Goal: Task Accomplishment & Management: Use online tool/utility

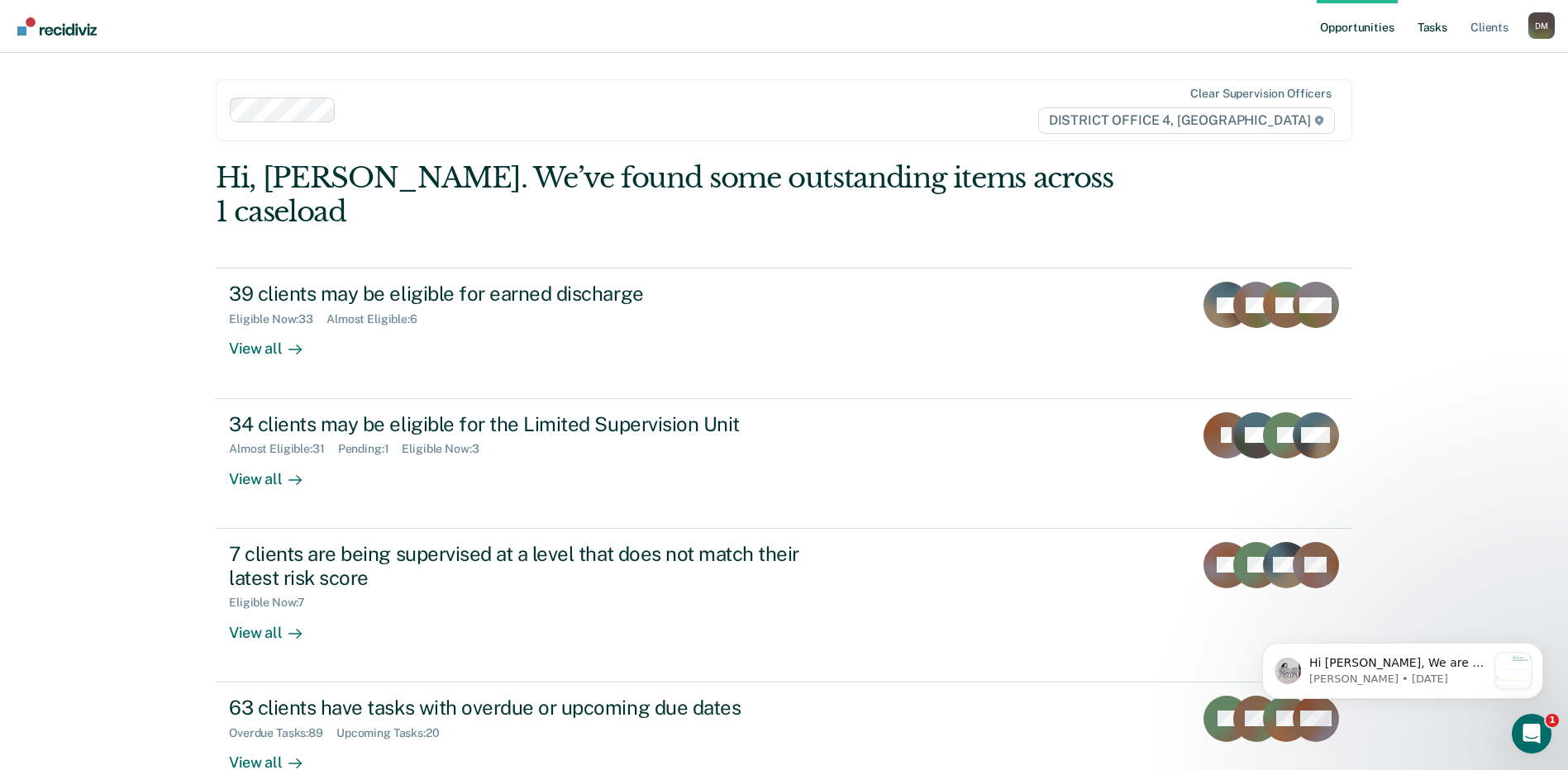
click at [1444, 38] on link "Tasks" at bounding box center [1432, 26] width 36 height 53
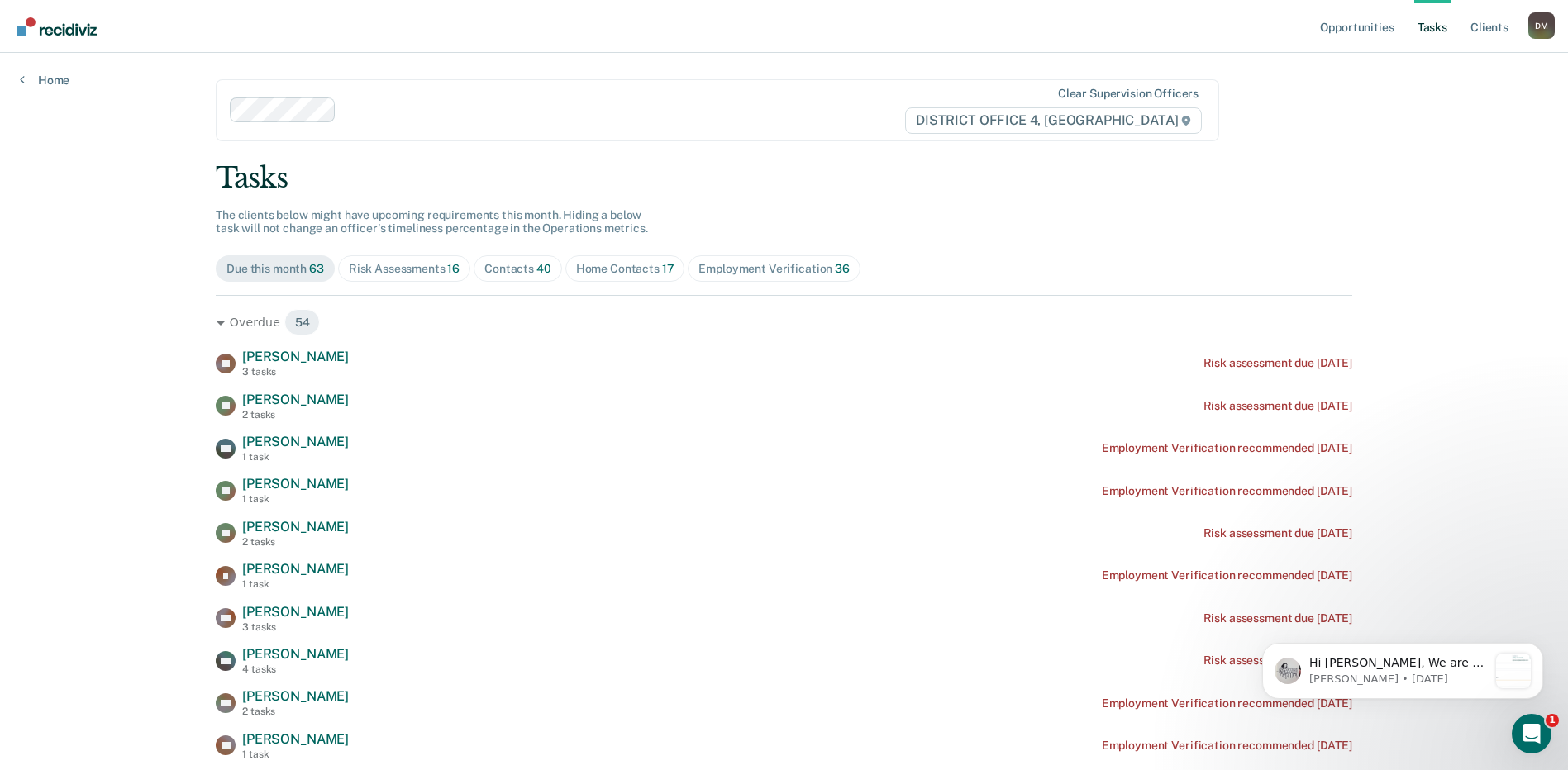
click at [588, 269] on div "Home Contacts 17" at bounding box center [625, 269] width 98 height 14
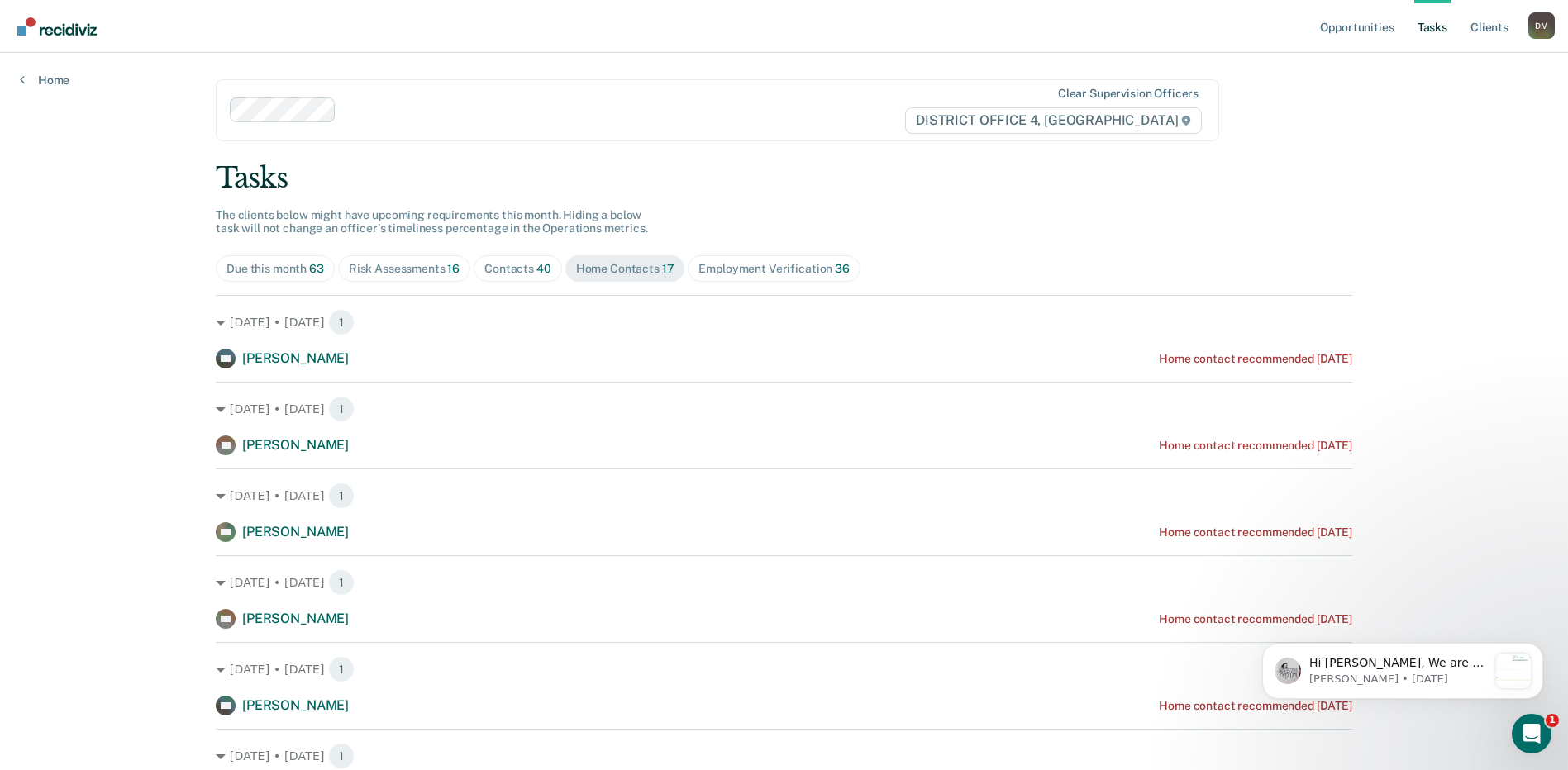
click at [505, 272] on div "Contacts 40" at bounding box center [517, 269] width 67 height 14
click at [491, 275] on div "Contacts 40" at bounding box center [517, 269] width 67 height 14
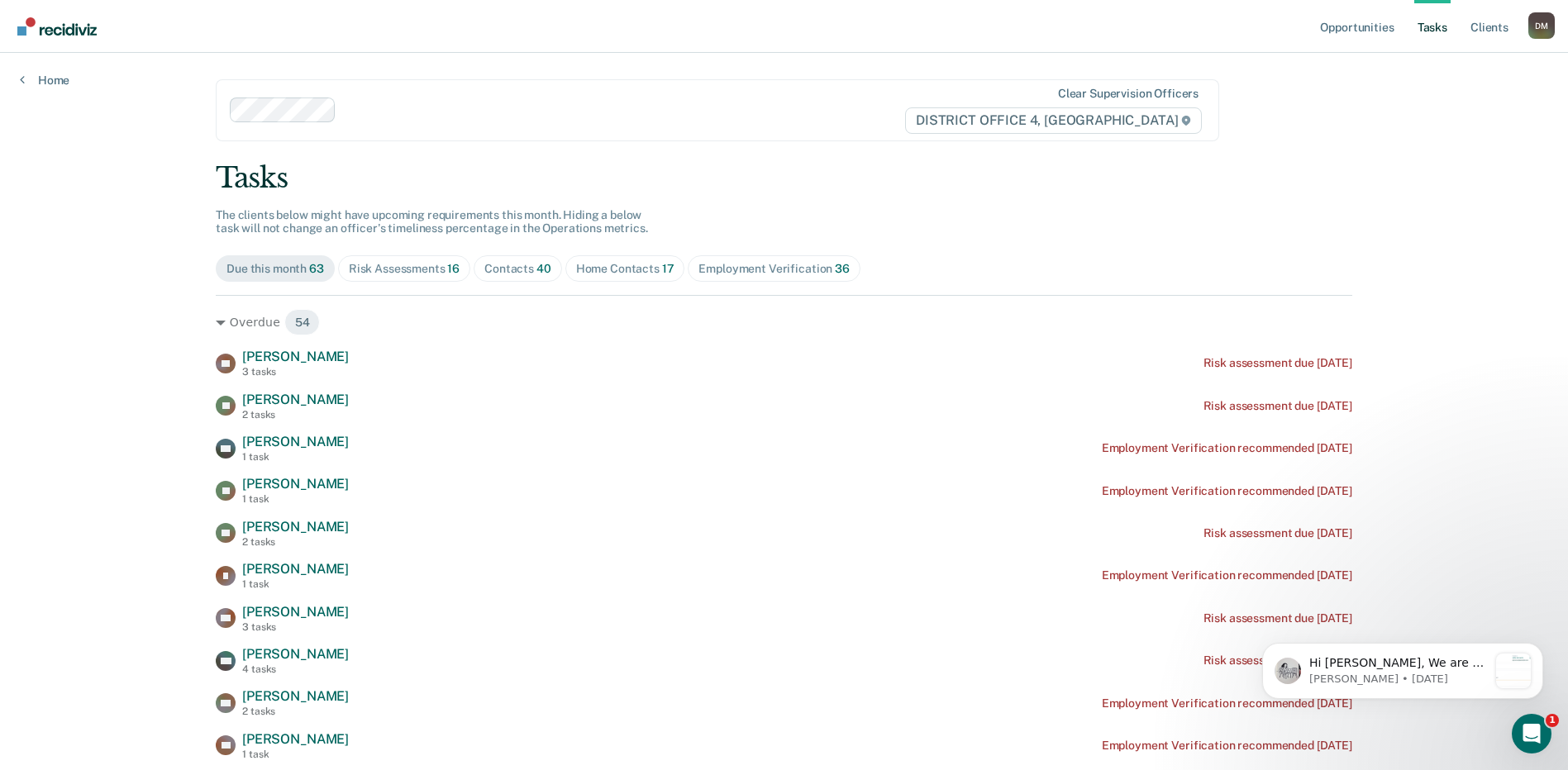
click at [517, 273] on div "Contacts 40" at bounding box center [517, 269] width 67 height 14
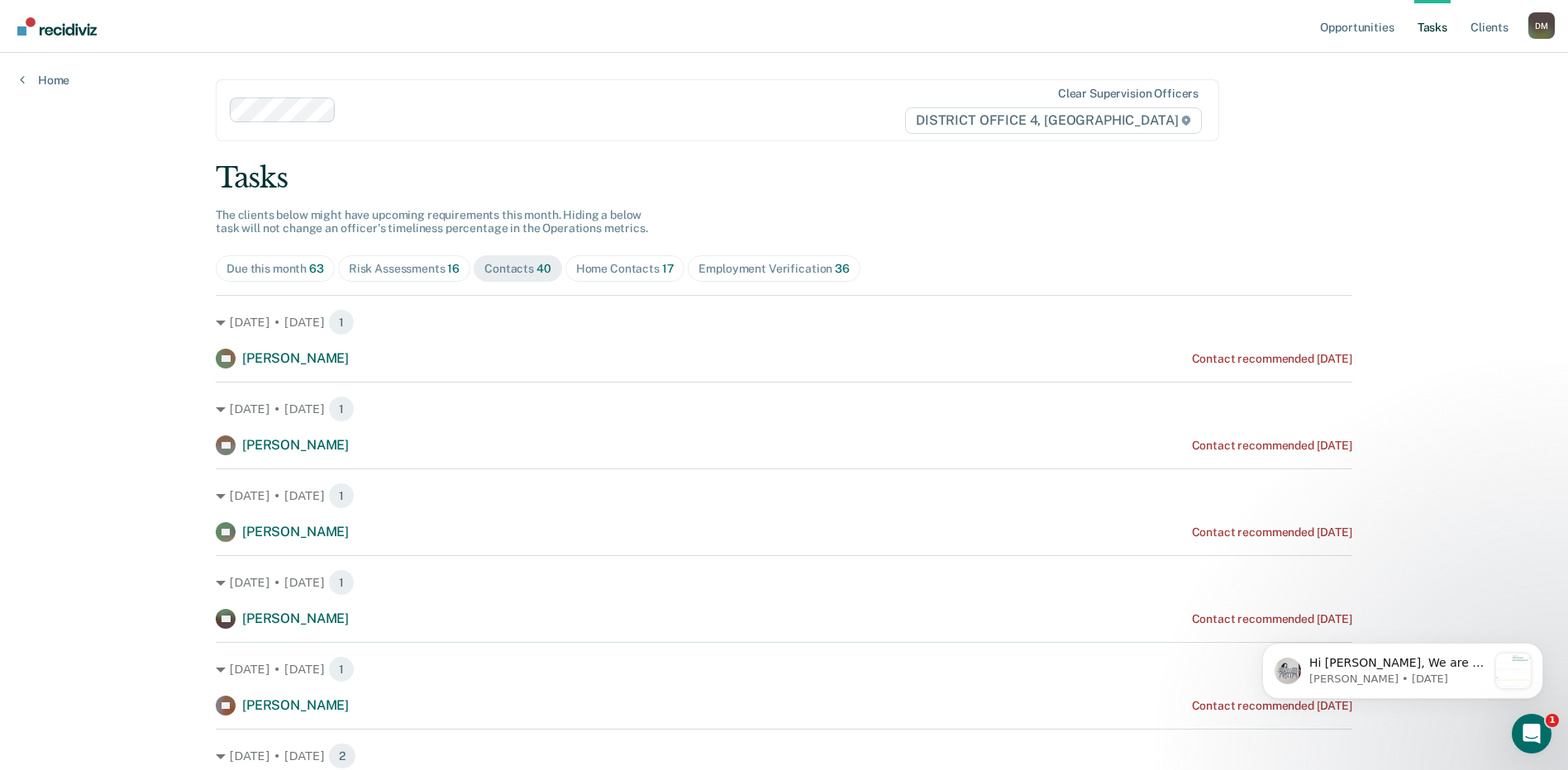
click at [415, 264] on div "Risk Assessments 16" at bounding box center [404, 269] width 111 height 14
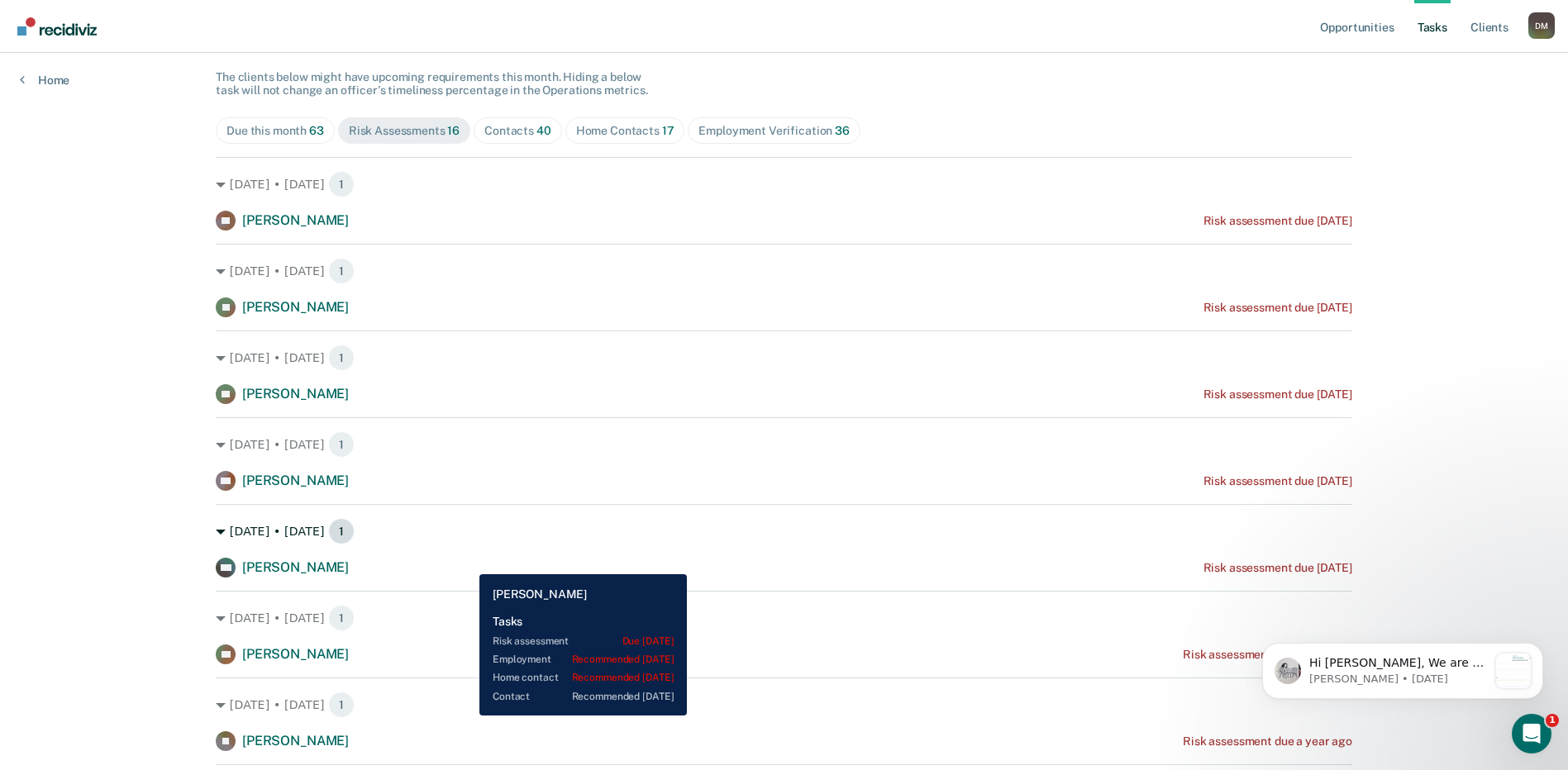
scroll to position [165, 0]
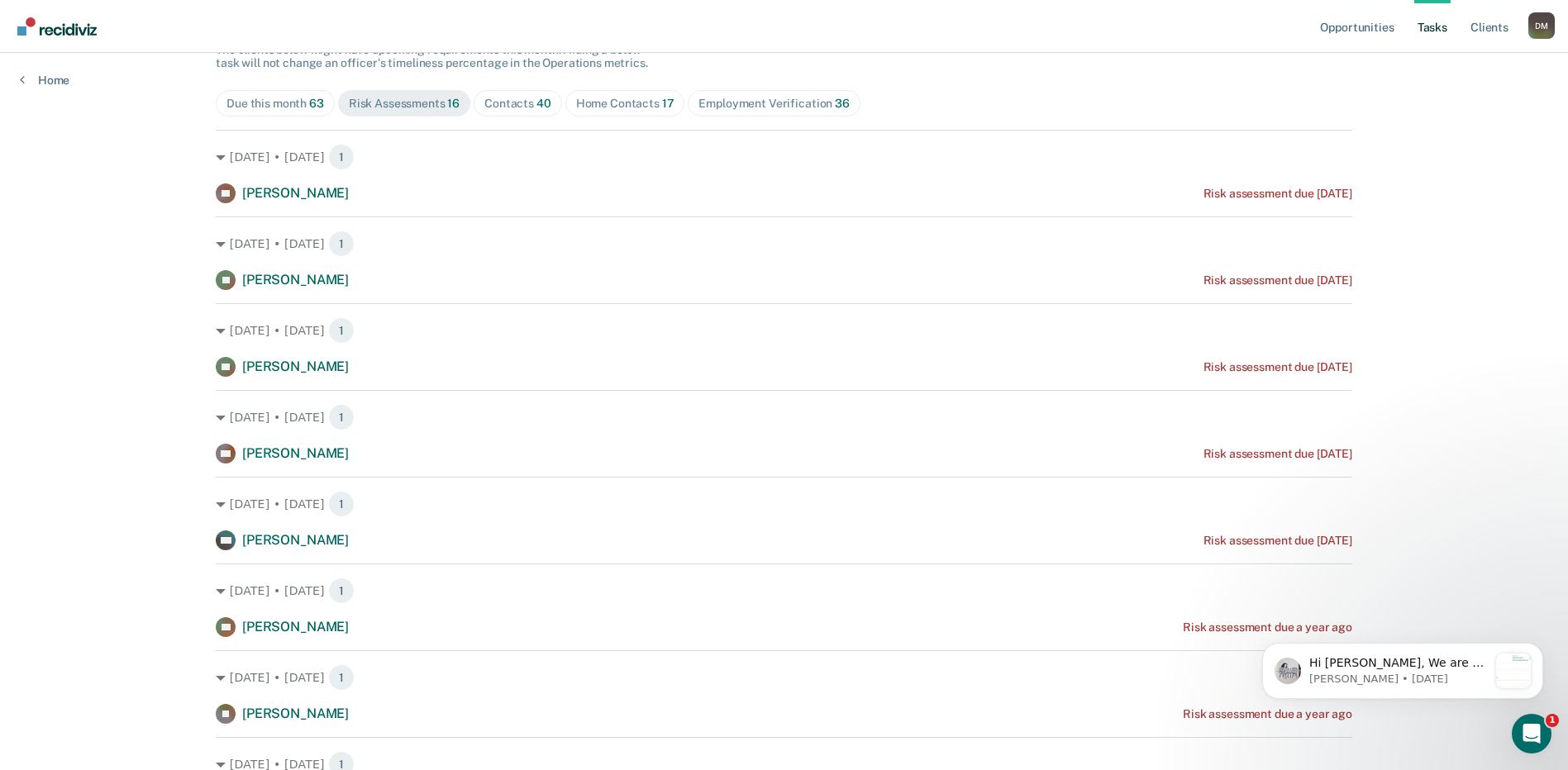
click at [497, 118] on div "Tasks The clients below might have upcoming requirements this month. Hiding a b…" at bounding box center [784, 750] width 1136 height 1510
click at [508, 107] on div "Contacts 40" at bounding box center [517, 104] width 67 height 14
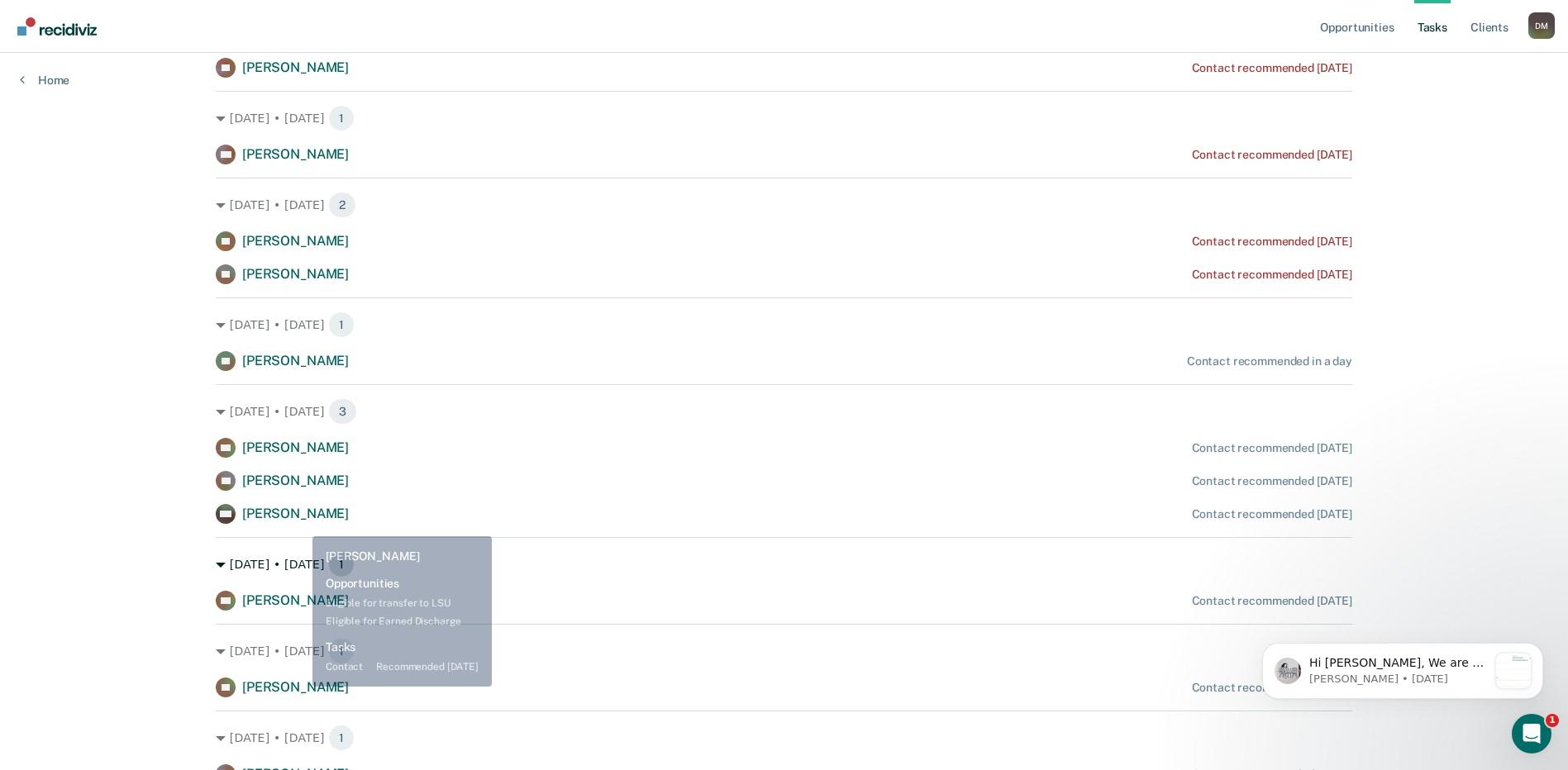
scroll to position [1874, 0]
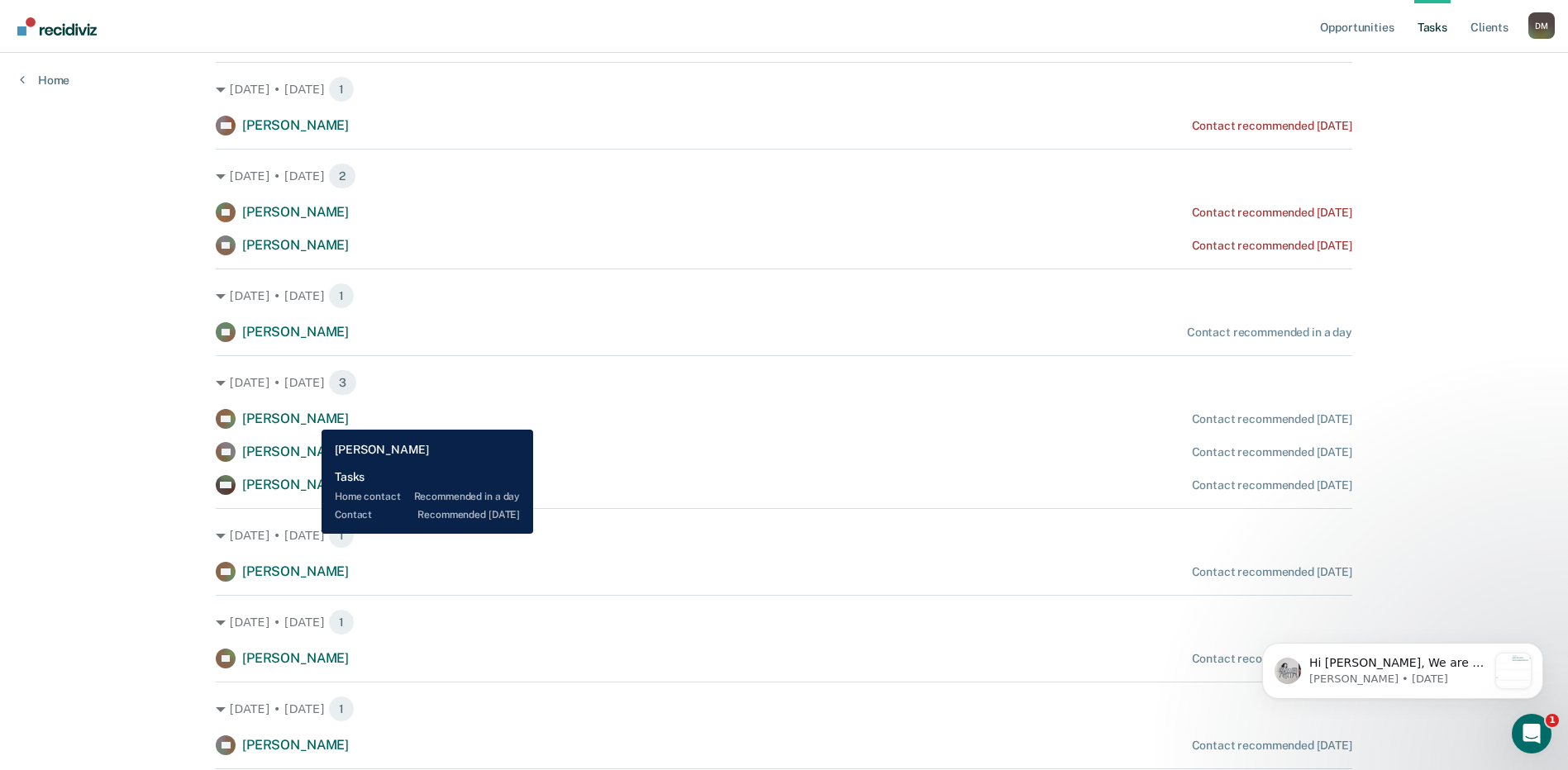
click at [309, 417] on span "[PERSON_NAME]" at bounding box center [295, 418] width 106 height 16
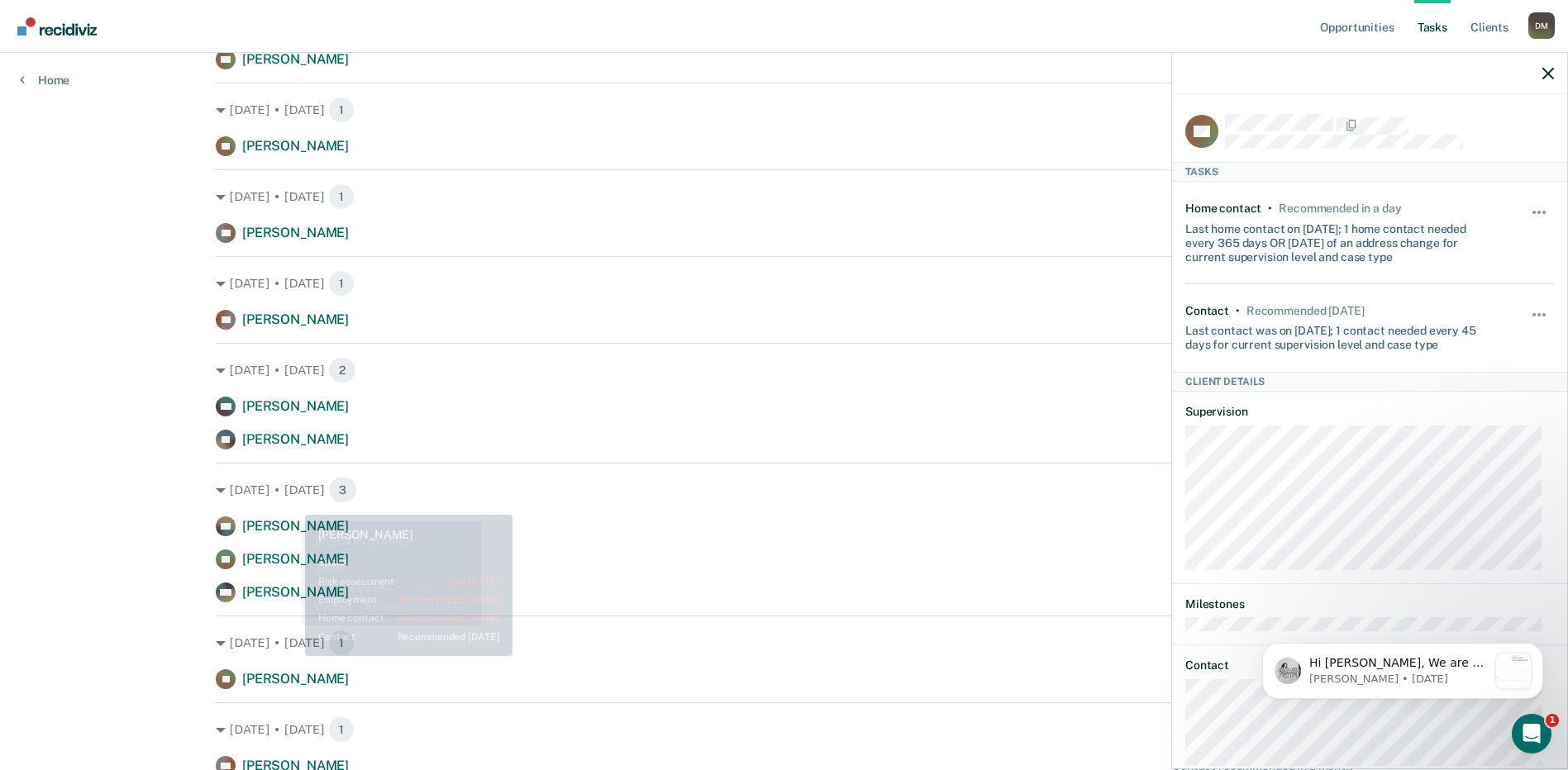
scroll to position [2459, 0]
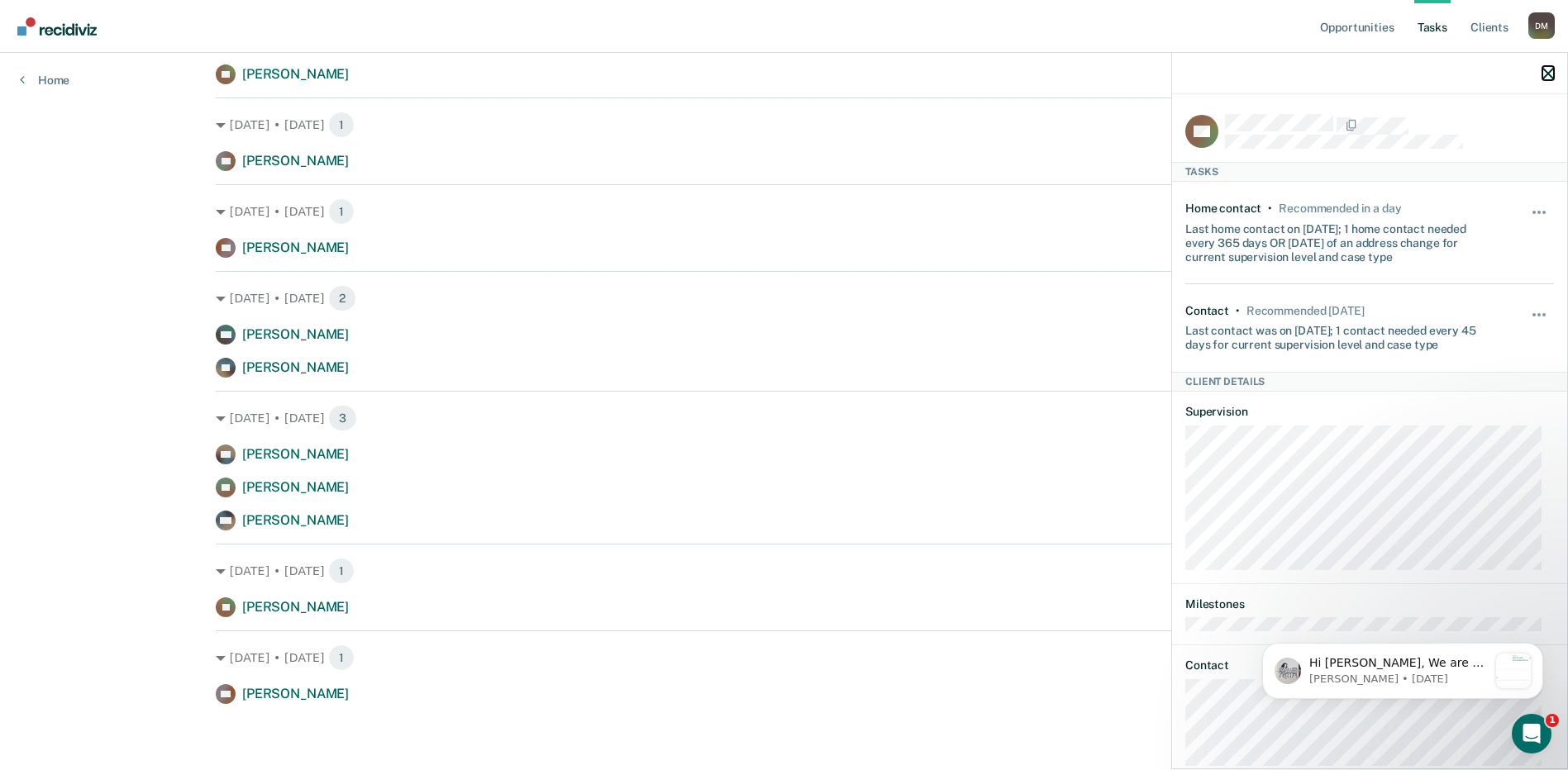
click at [1545, 71] on icon "button" at bounding box center [1547, 73] width 11 height 11
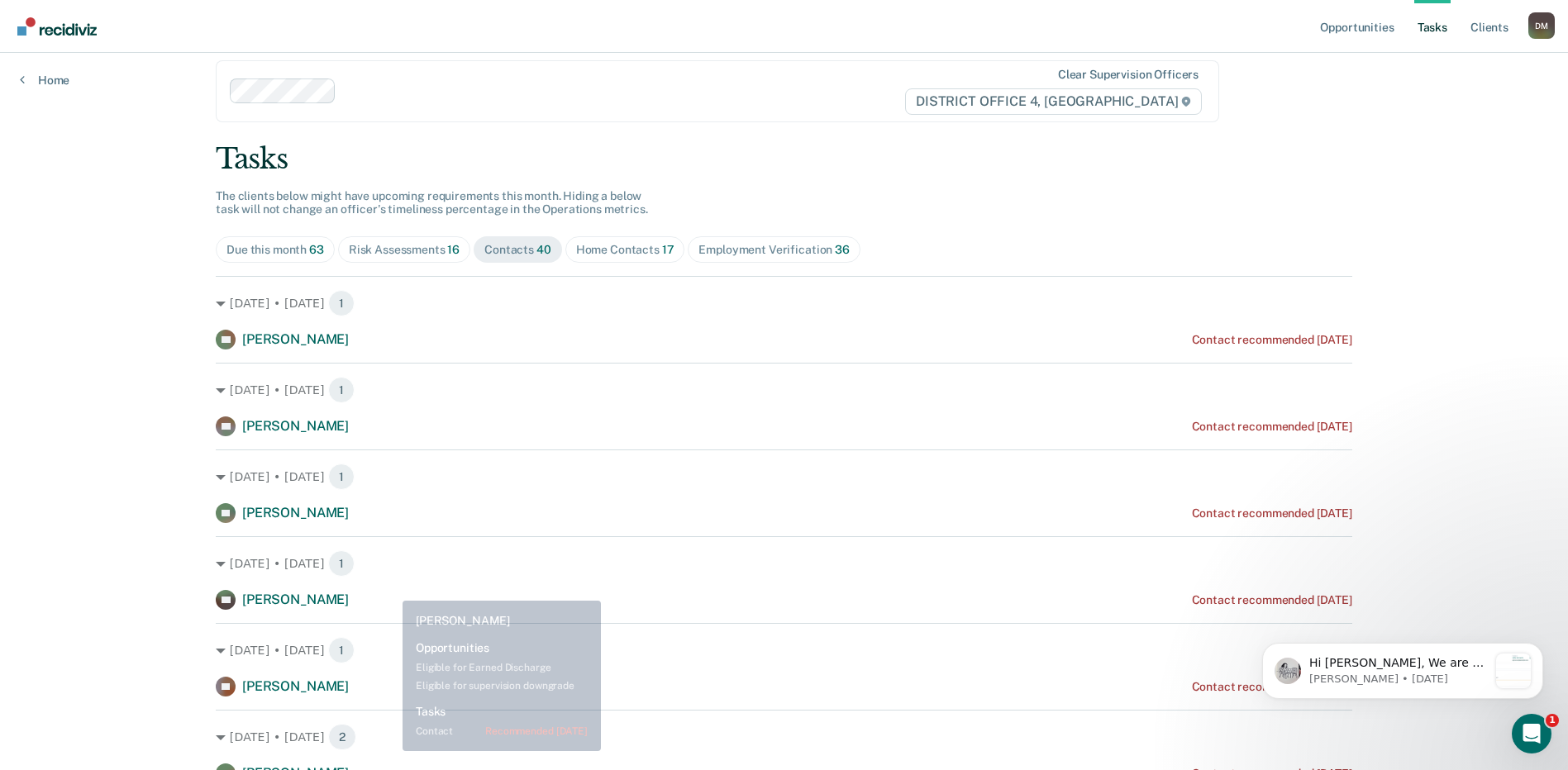
scroll to position [0, 0]
